Goal: Task Accomplishment & Management: Complete application form

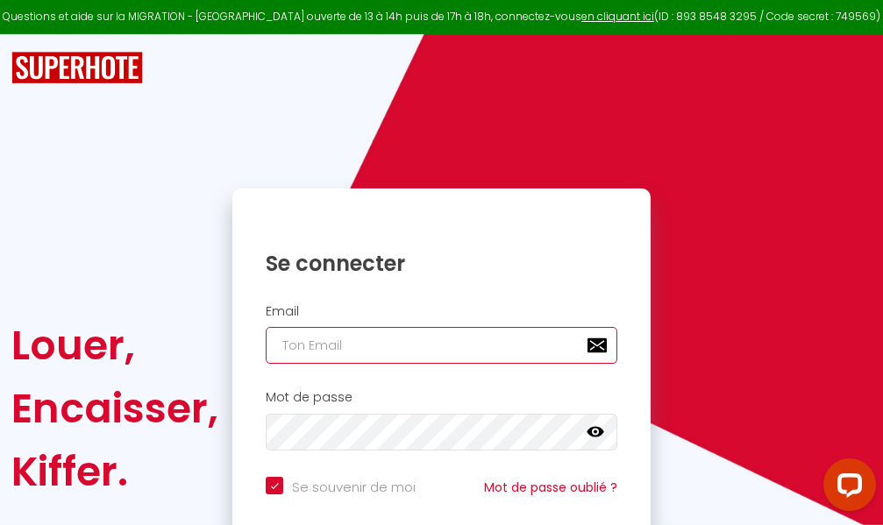
click at [473, 347] on input "email" at bounding box center [442, 345] width 352 height 37
type input "m"
checkbox input "true"
type input "ma"
checkbox input "true"
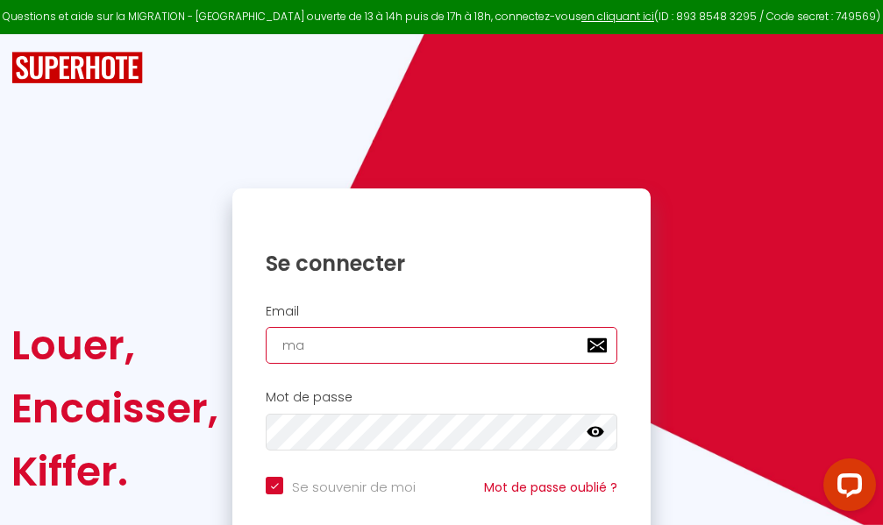
type input "mar"
checkbox input "true"
type input "marc"
checkbox input "true"
type input "marcd"
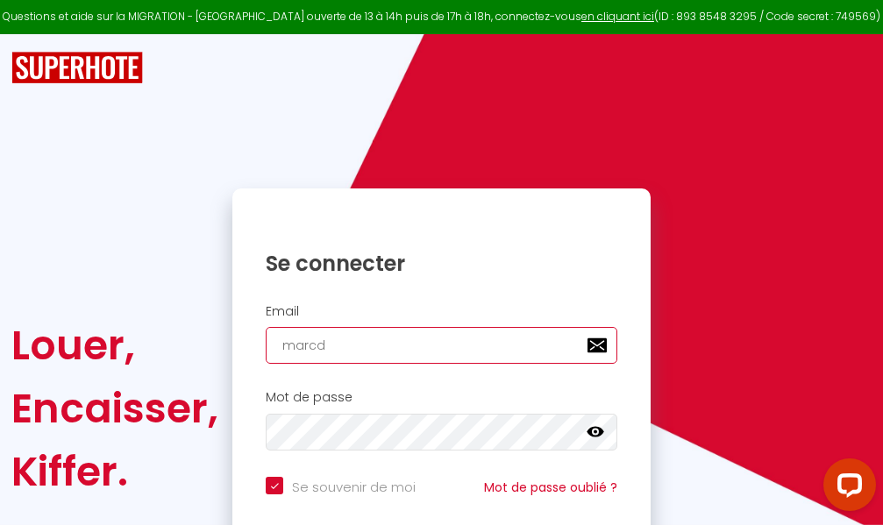
checkbox input "true"
type input "marcdp"
checkbox input "true"
type input "marcdpo"
checkbox input "true"
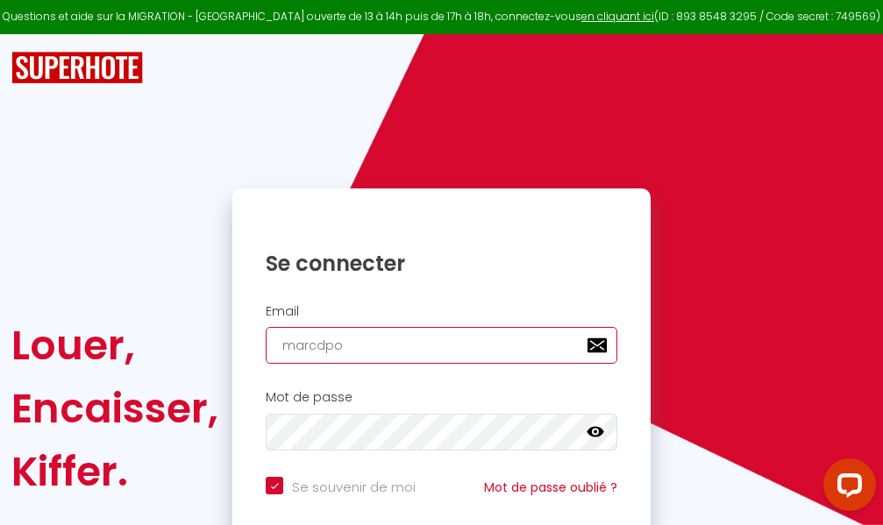
type input "marcdpoz"
checkbox input "true"
type input "marcdpoz."
checkbox input "true"
type input "marcdpoz.l"
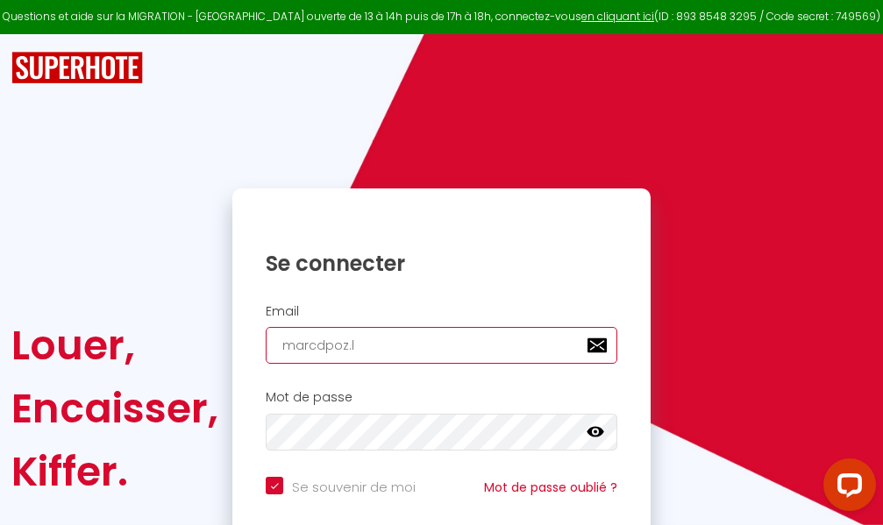
checkbox input "true"
type input "marcdpoz.lo"
checkbox input "true"
type input "marcdpoz.loc"
checkbox input "true"
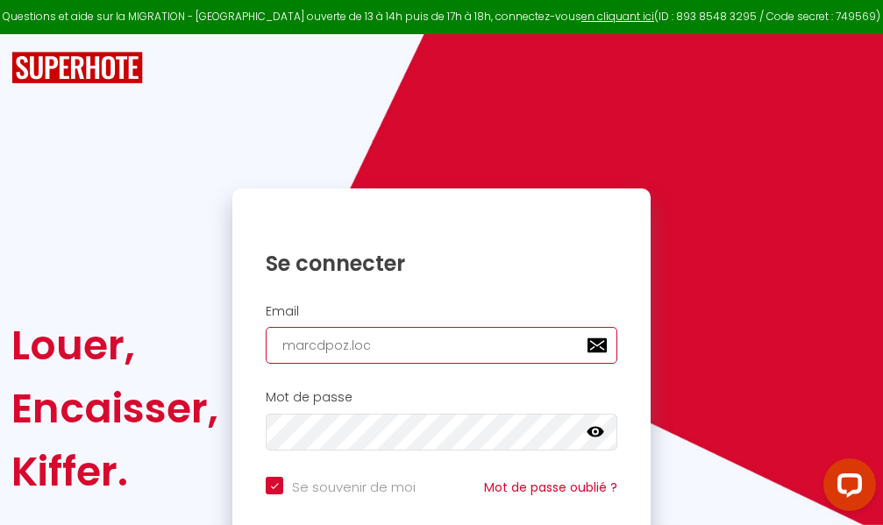
type input "marcdpoz.loca"
checkbox input "true"
type input "marcdpoz.locat"
checkbox input "true"
type input "marcdpoz.locati"
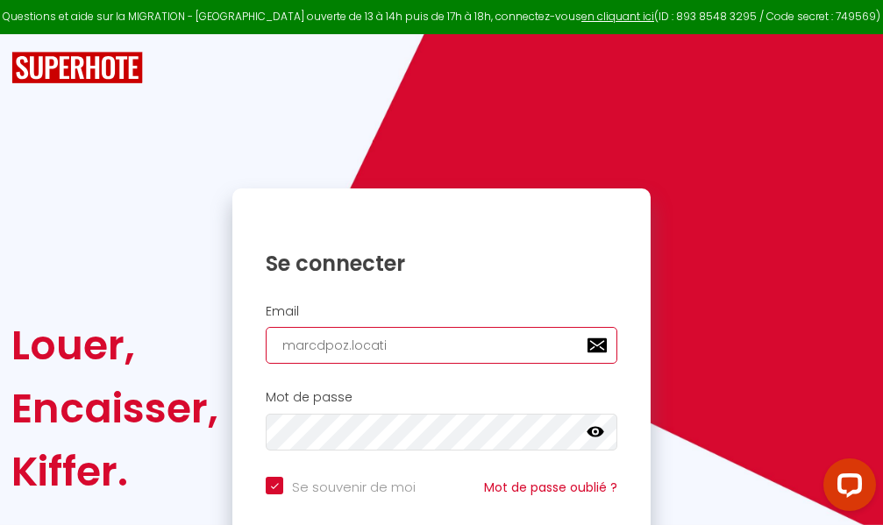
checkbox input "true"
type input "marcdpoz.locatio"
checkbox input "true"
type input "marcdpoz.location"
checkbox input "true"
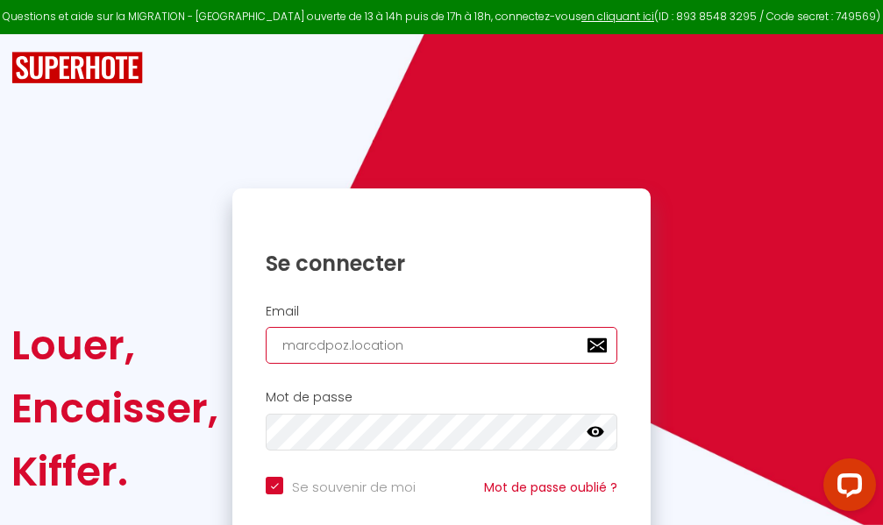
type input "marcdpoz.location@"
checkbox input "true"
type input "marcdpoz.location@g"
checkbox input "true"
type input "marcdpoz.location@gm"
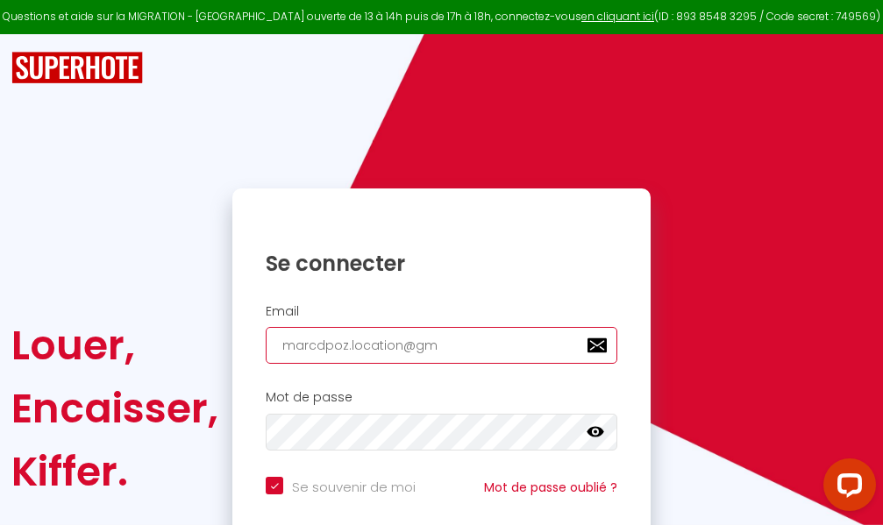
checkbox input "true"
type input "marcdpoz.location@gma"
checkbox input "true"
type input "marcdpoz.location@gmai"
checkbox input "true"
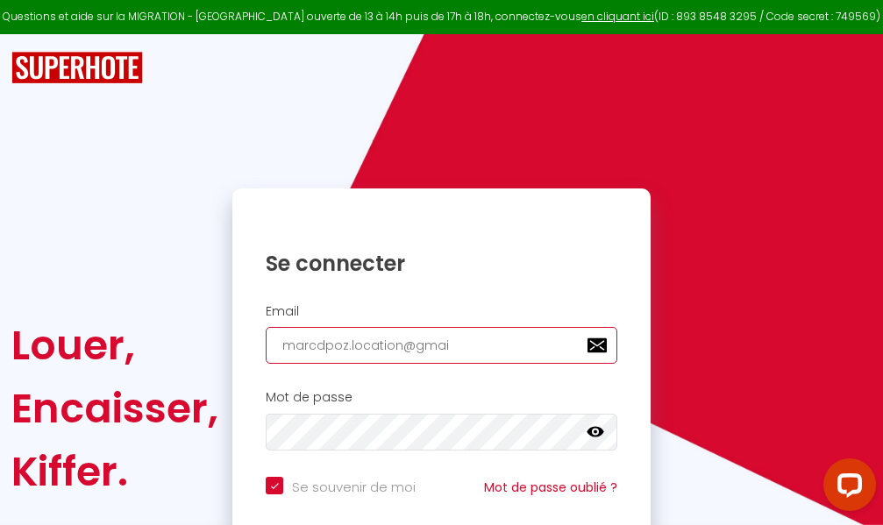
type input "[EMAIL_ADDRESS]"
checkbox input "true"
type input "[EMAIL_ADDRESS]."
checkbox input "true"
type input "marcdpoz.location@gmail.c"
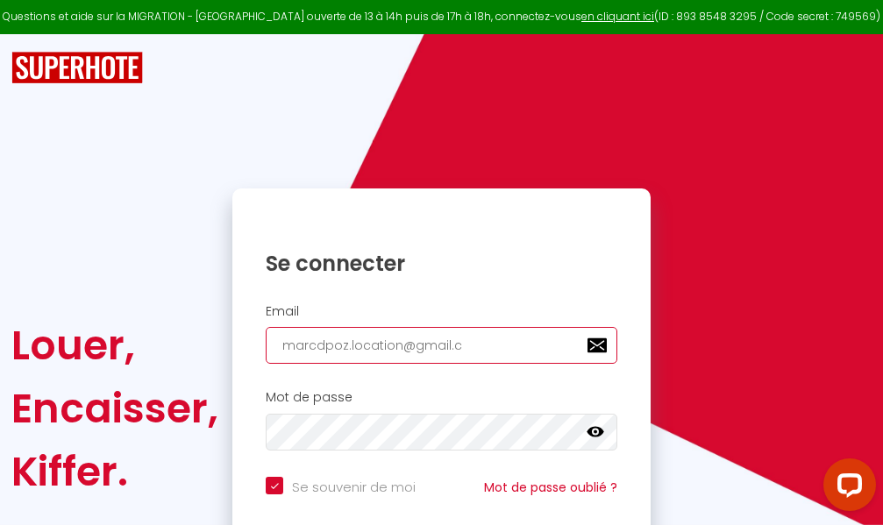
checkbox input "true"
type input "[EMAIL_ADDRESS][DOMAIN_NAME]"
checkbox input "true"
type input "[EMAIL_ADDRESS][DOMAIN_NAME]"
checkbox input "true"
